Goal: Transaction & Acquisition: Purchase product/service

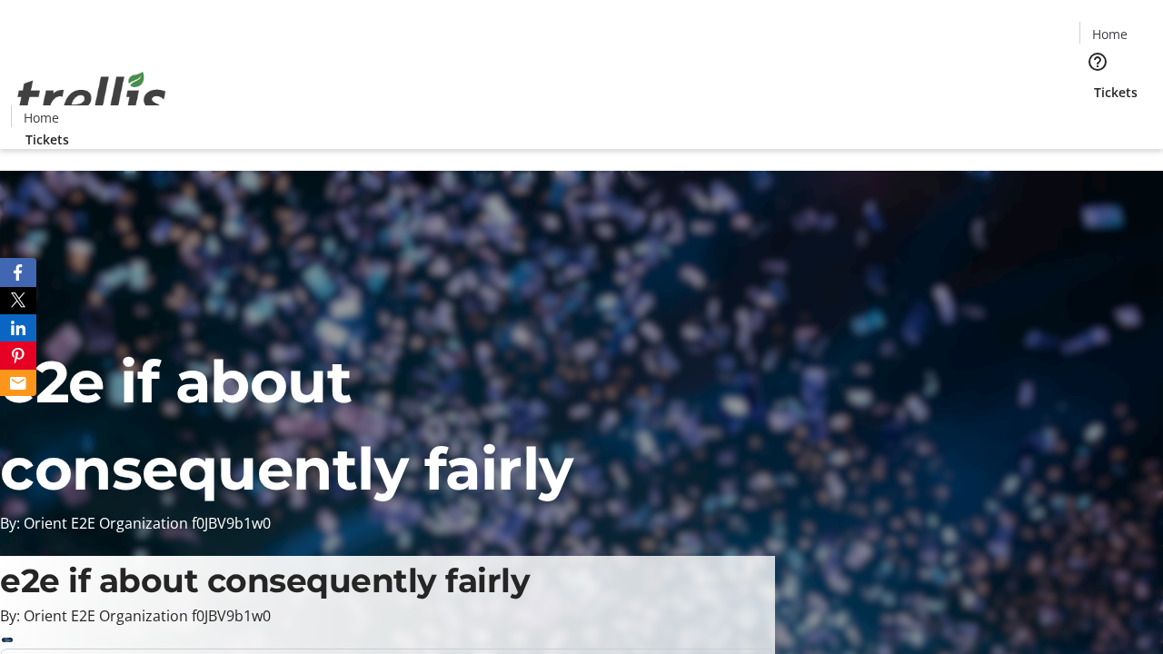
click at [1094, 83] on span "Tickets" at bounding box center [1116, 92] width 44 height 19
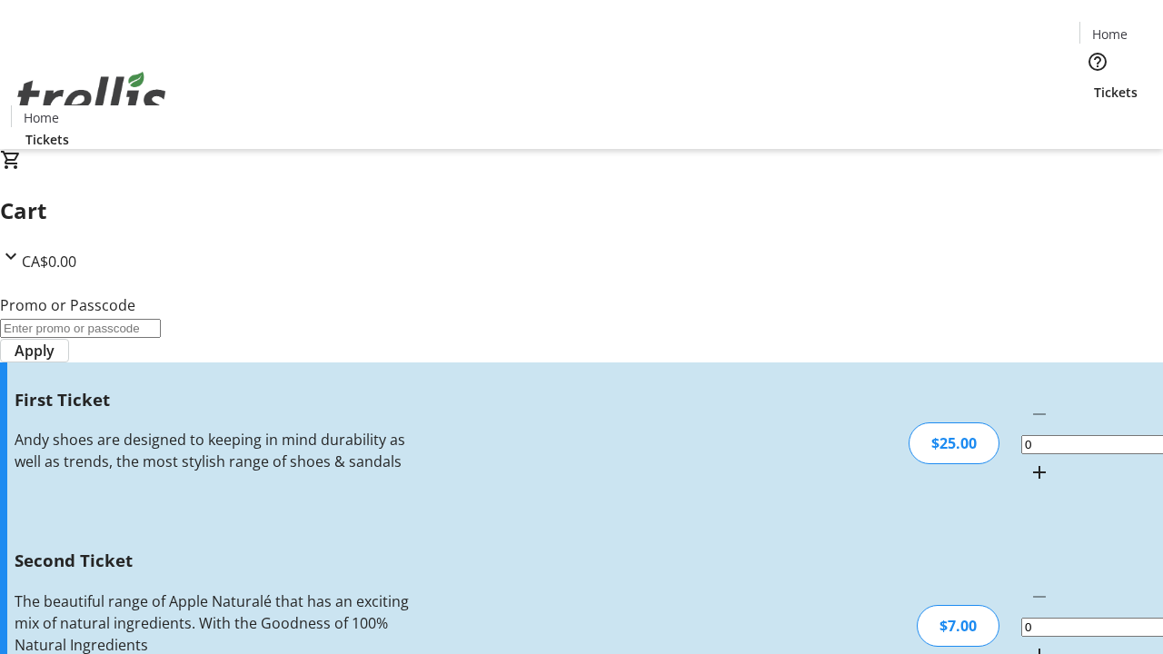
click at [1029, 462] on mat-icon "Increment by one" at bounding box center [1040, 473] width 22 height 22
type input "1"
click at [1029, 644] on mat-icon "Increment by one" at bounding box center [1040, 655] width 22 height 22
type input "2"
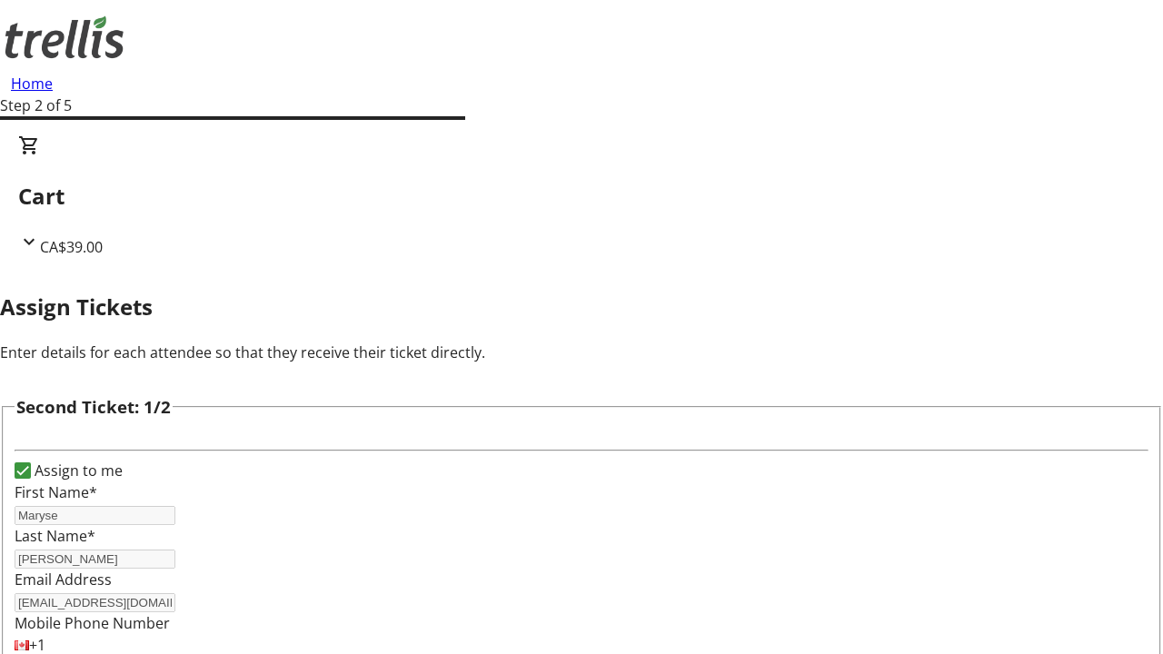
type input "Maryse"
type input "[PERSON_NAME]"
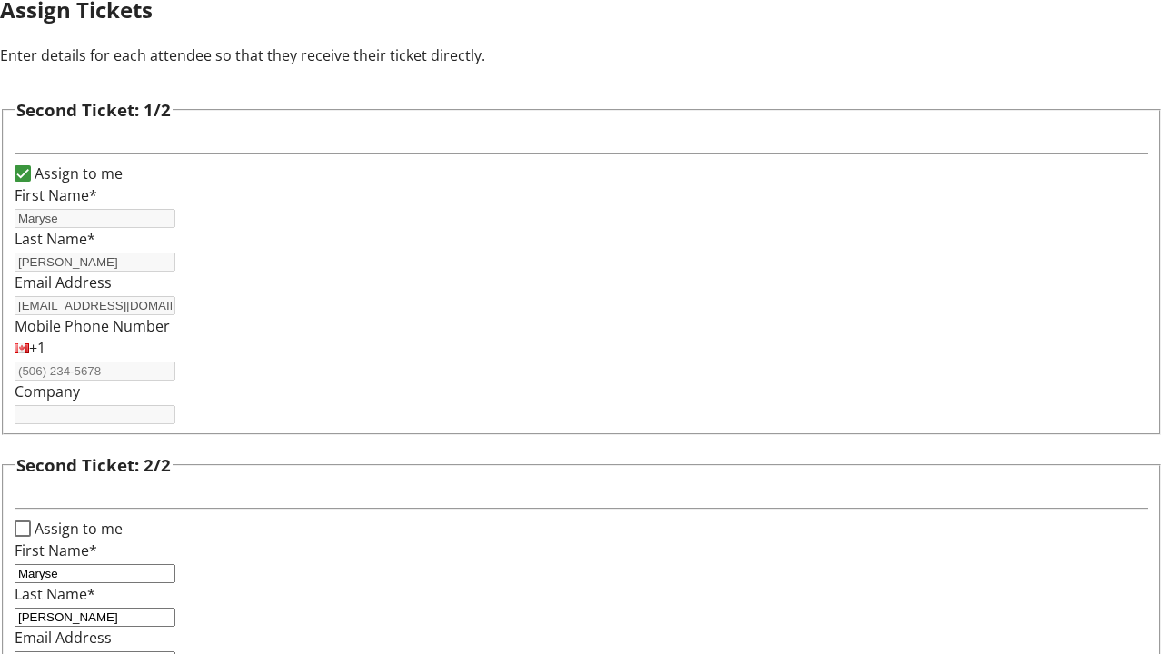
type input "[EMAIL_ADDRESS][DOMAIN_NAME]"
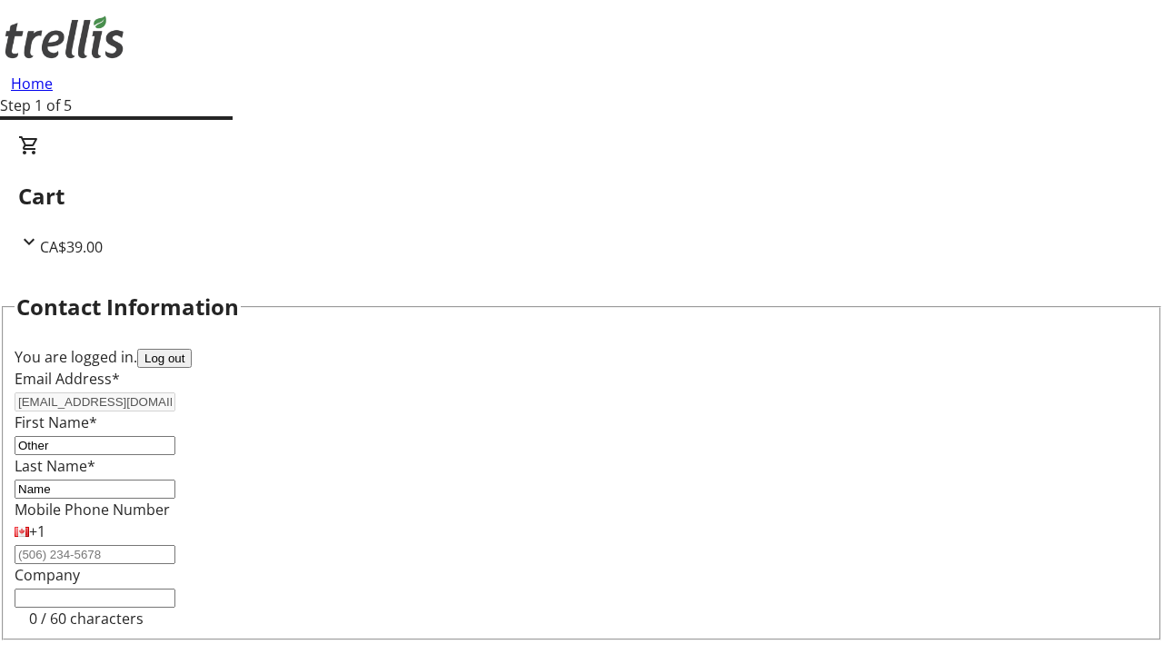
type input "Name"
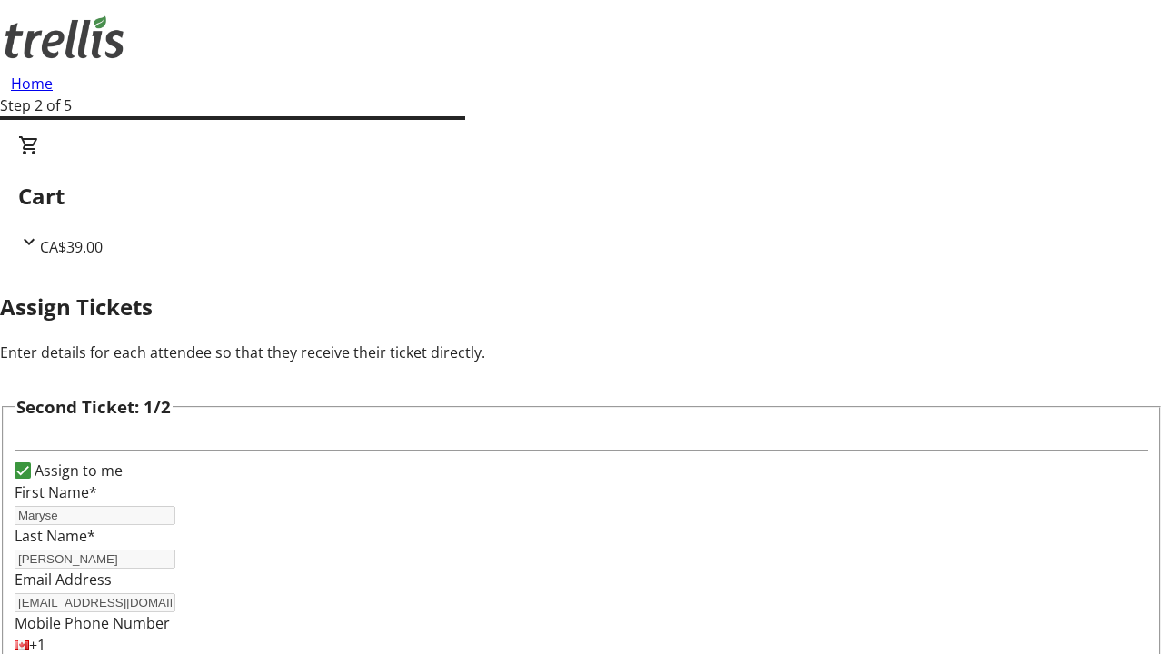
type input "New"
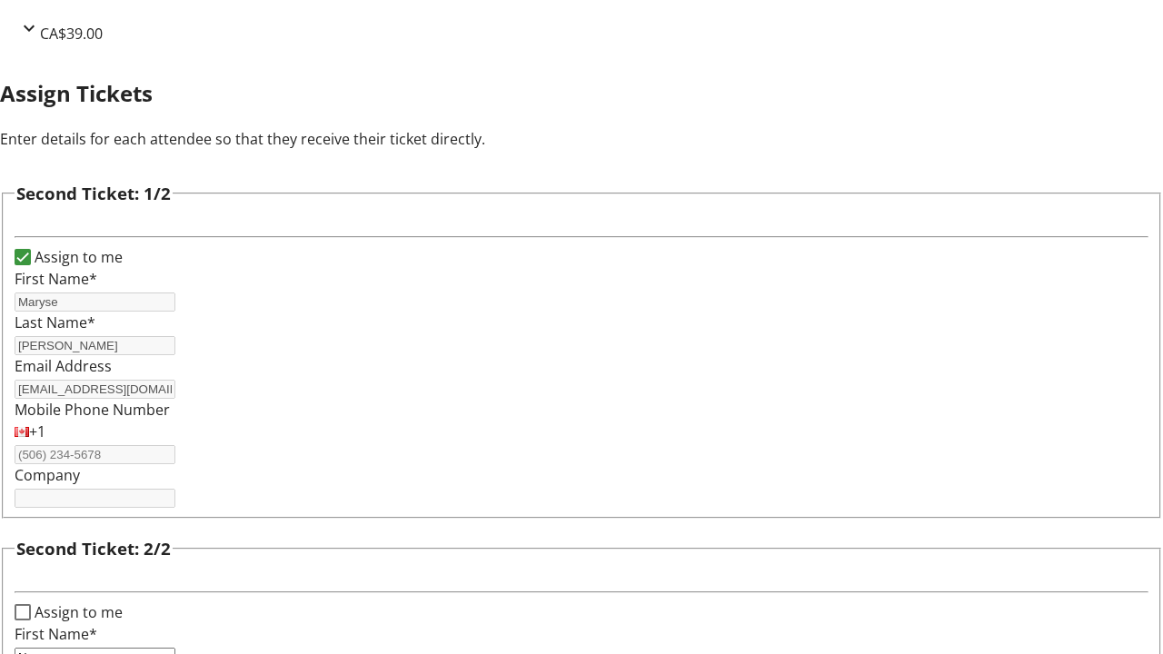
type input "Name"
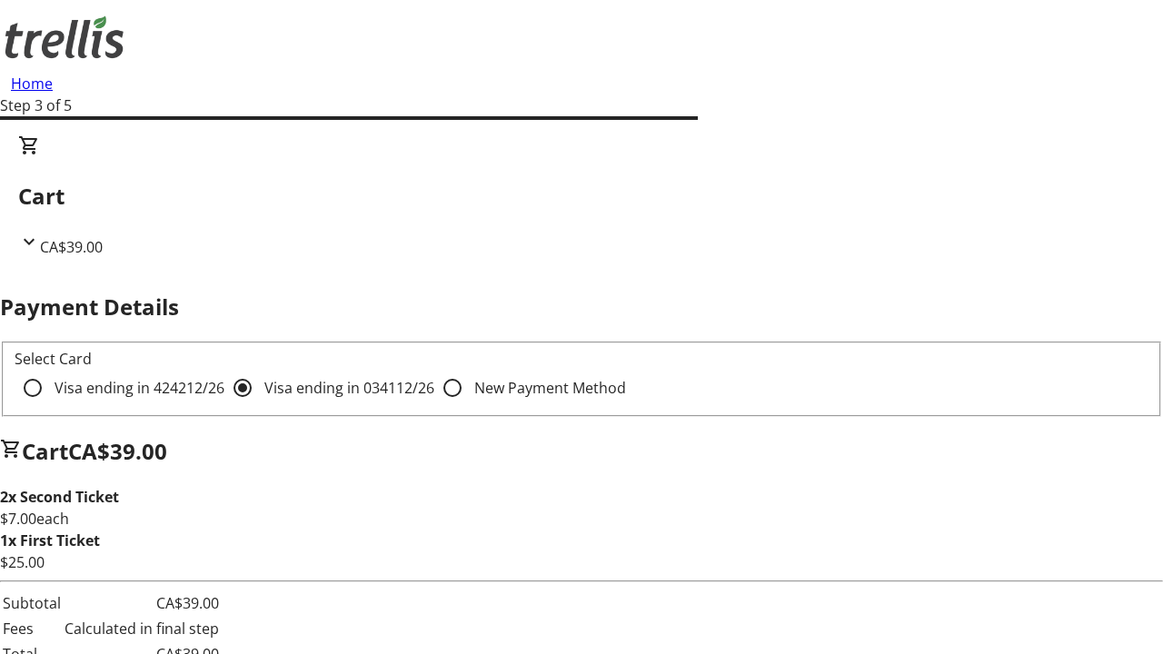
click at [51, 370] on input "Visa ending in 4242 12/26" at bounding box center [33, 388] width 36 height 36
radio input "true"
